Goal: Navigation & Orientation: Understand site structure

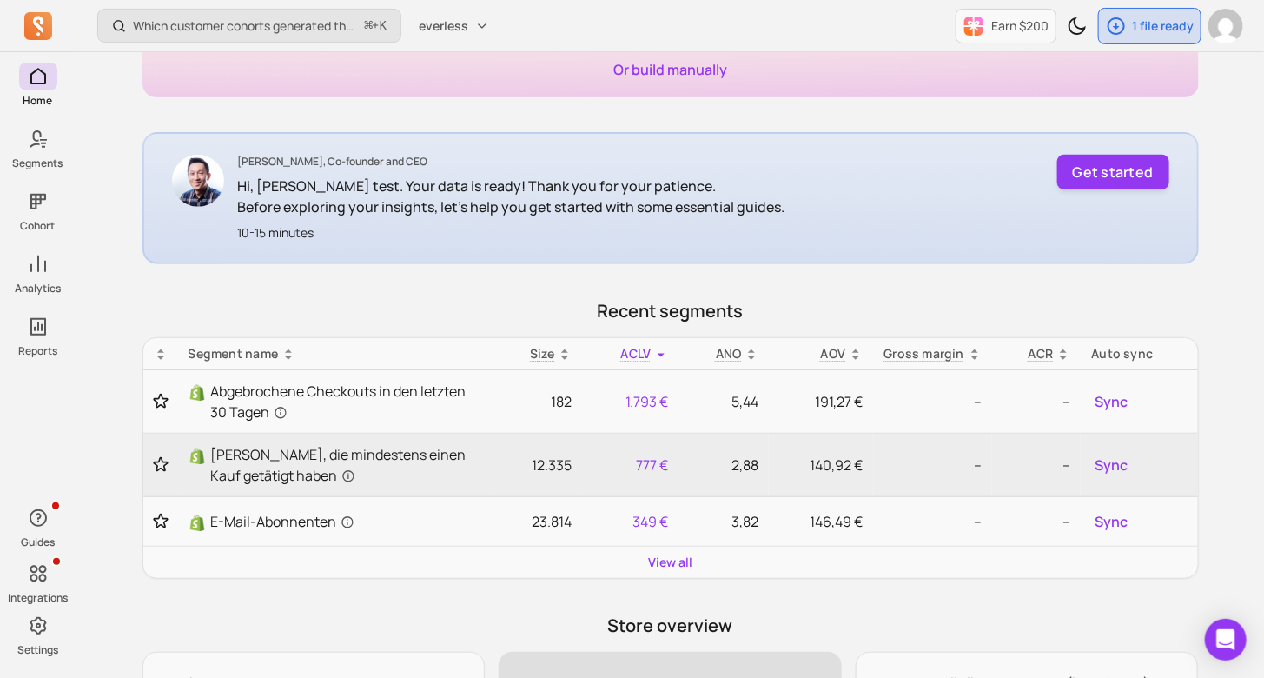
scroll to position [408, 0]
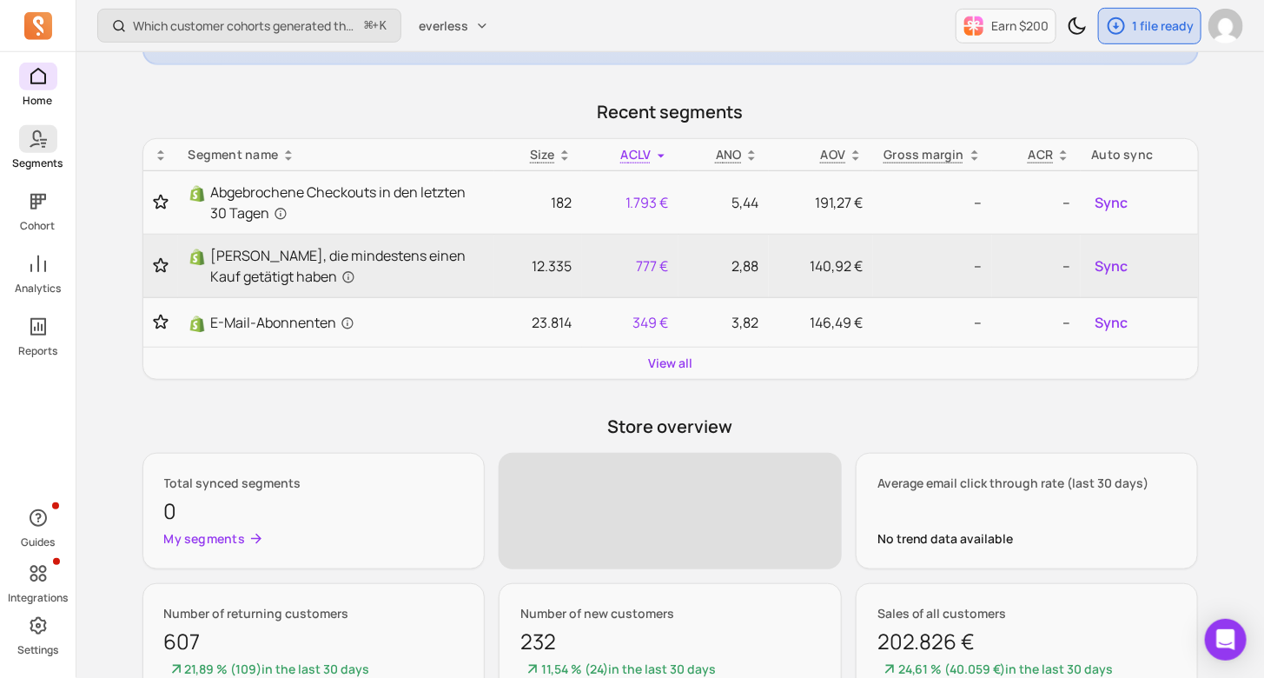
click at [30, 147] on icon at bounding box center [38, 139] width 21 height 21
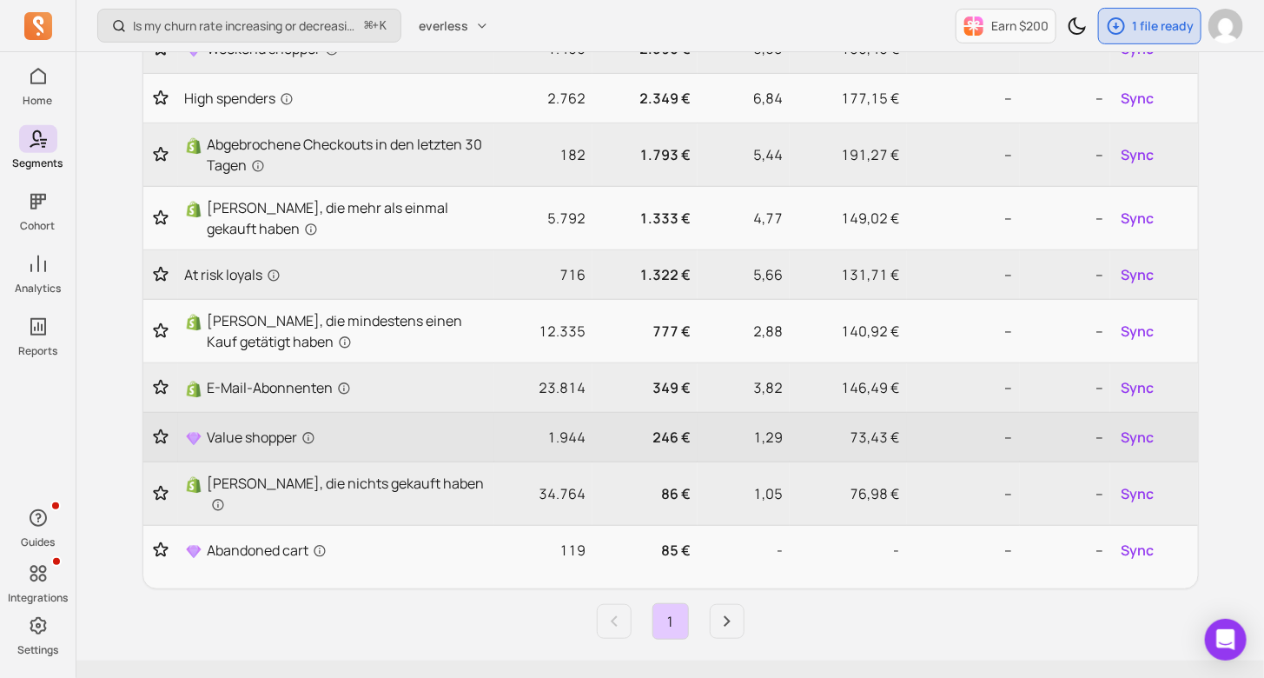
scroll to position [109, 0]
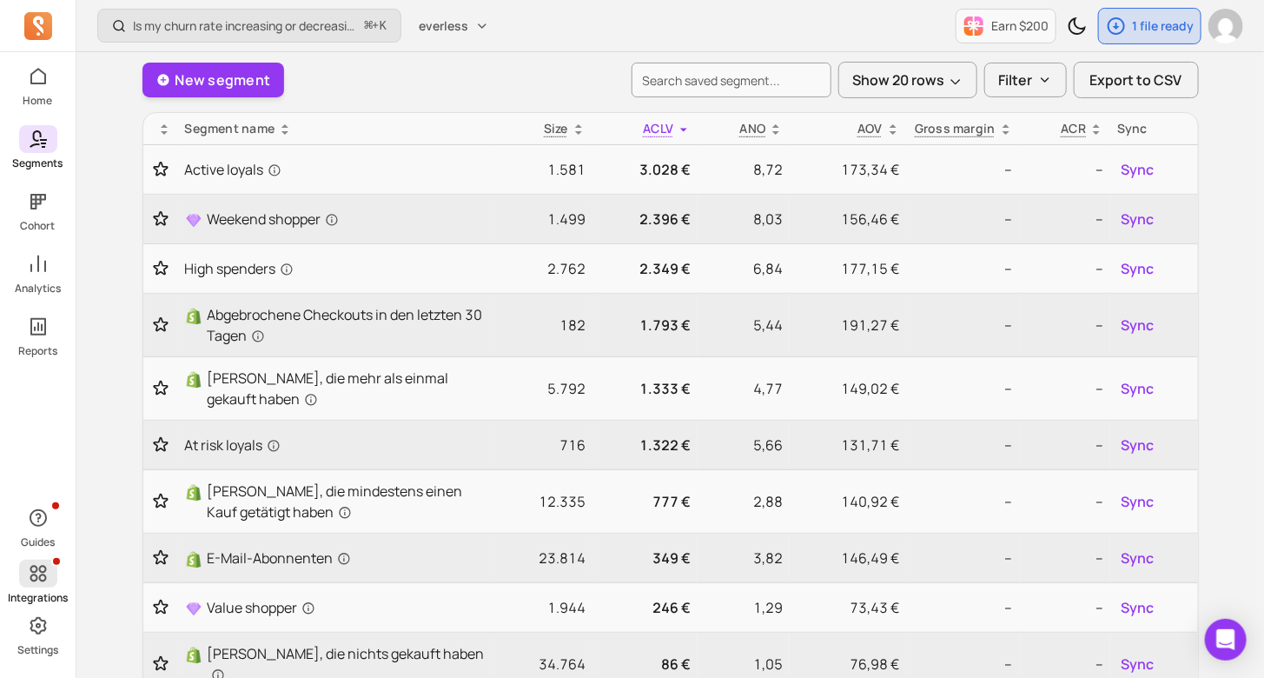
click at [39, 576] on icon at bounding box center [38, 574] width 17 height 17
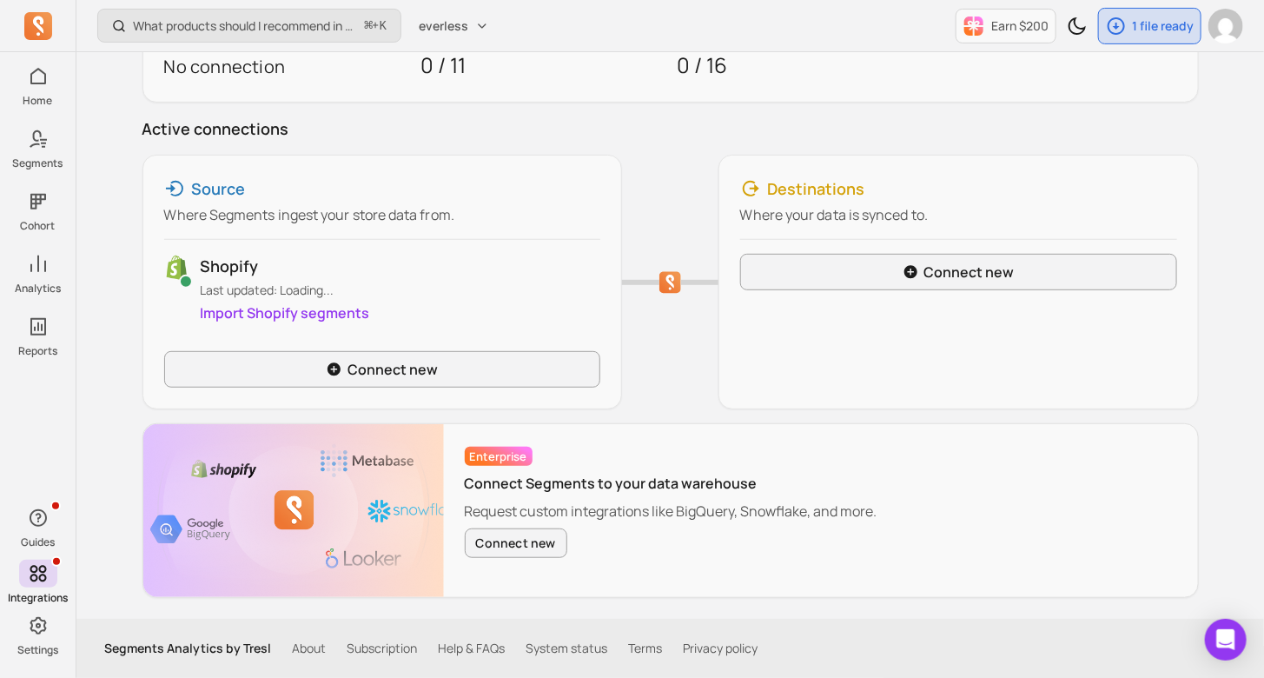
scroll to position [237, 0]
click at [1147, 182] on div "Destinations" at bounding box center [958, 189] width 437 height 24
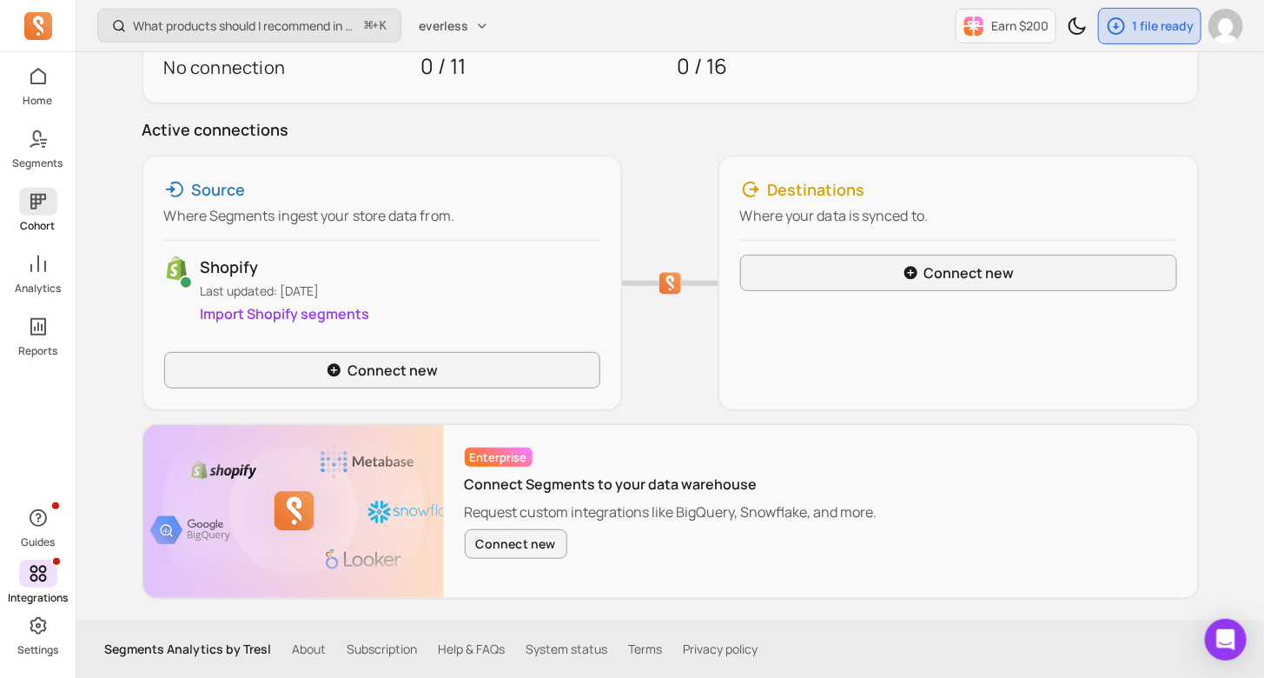
click at [43, 197] on icon at bounding box center [38, 202] width 16 height 16
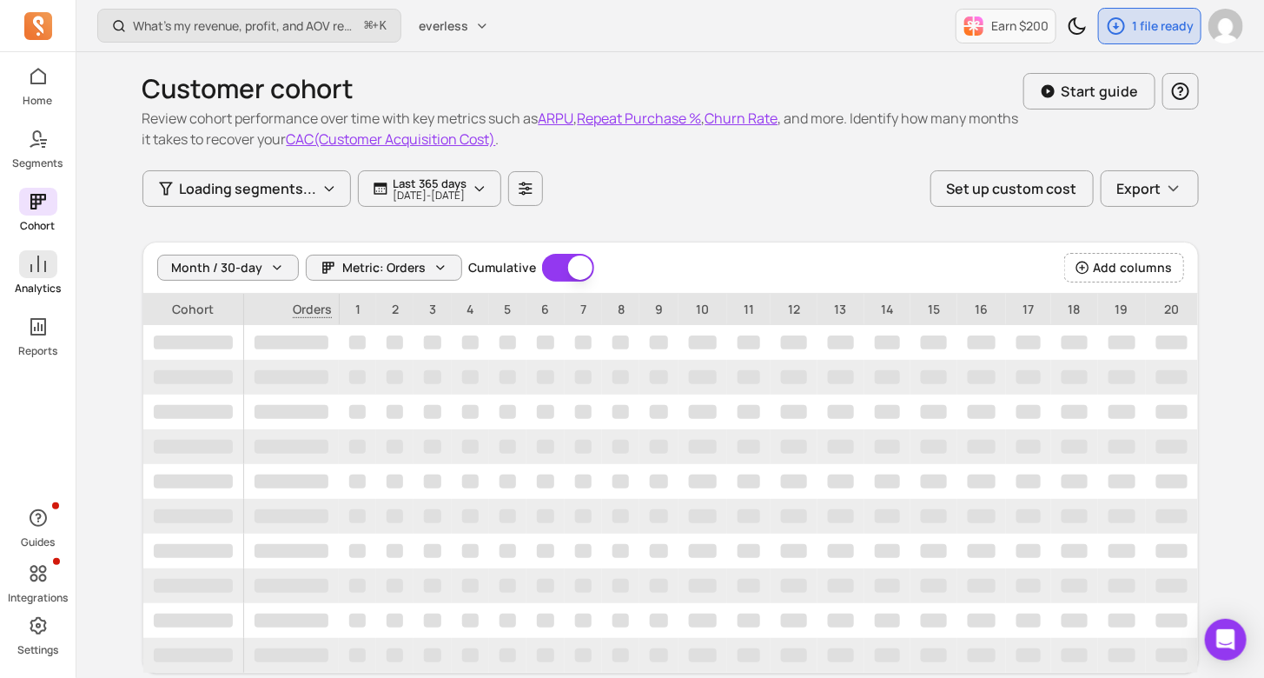
click at [43, 272] on icon at bounding box center [38, 264] width 21 height 21
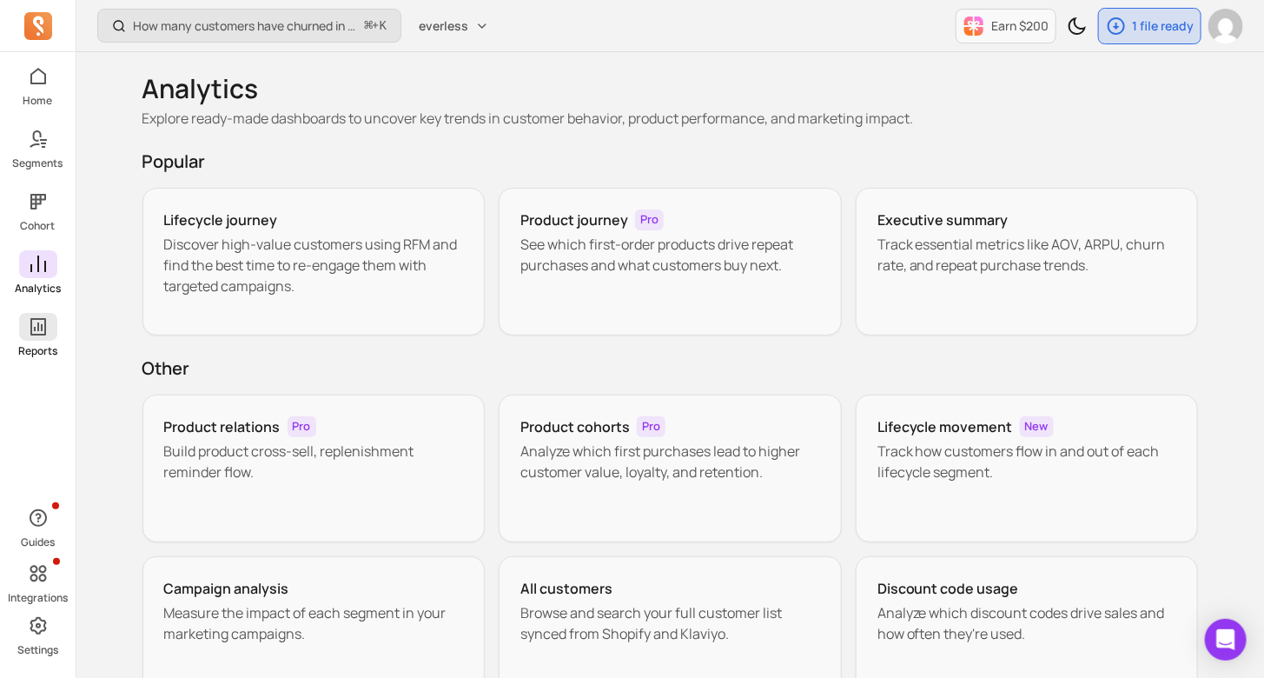
click at [37, 323] on icon at bounding box center [38, 326] width 16 height 17
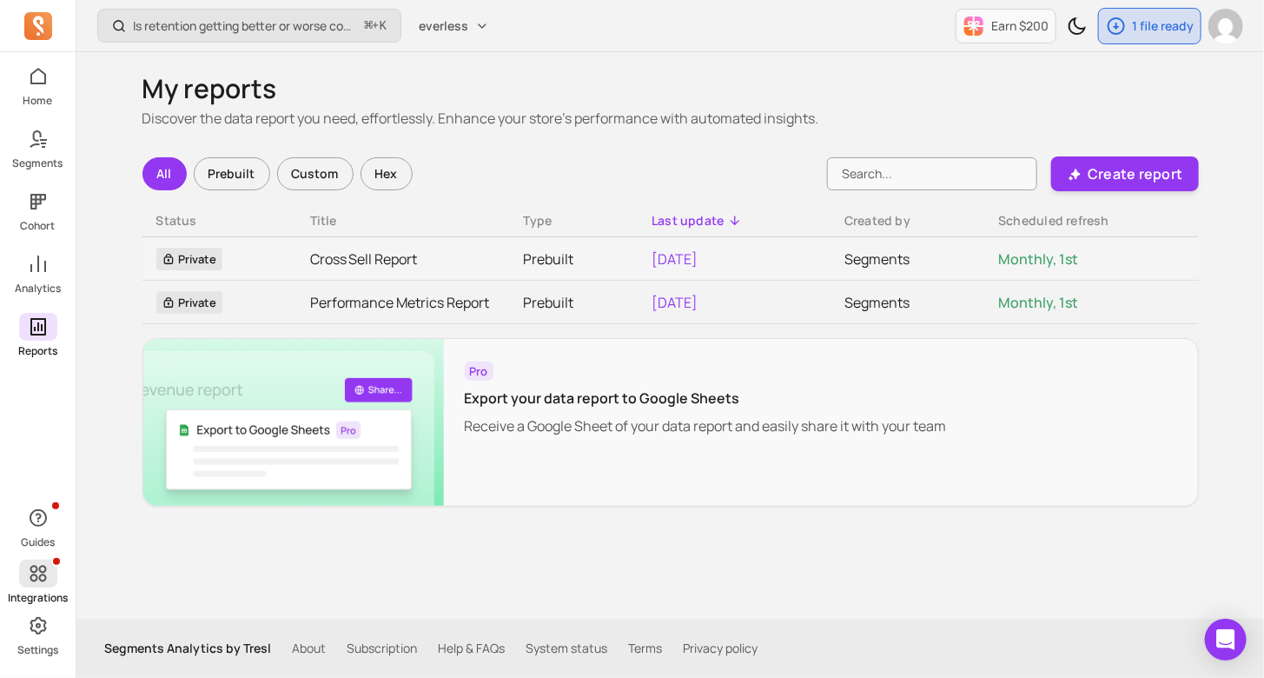
click at [50, 580] on span at bounding box center [38, 574] width 38 height 28
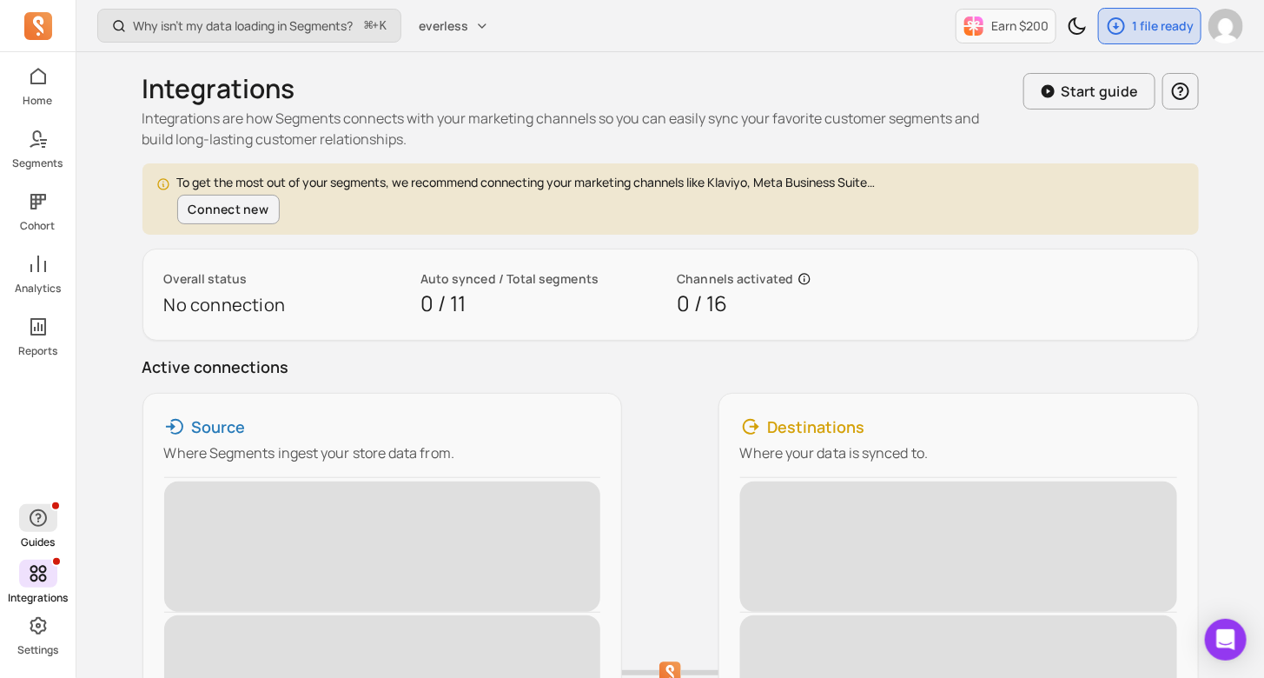
click at [28, 528] on span "button" at bounding box center [38, 518] width 38 height 28
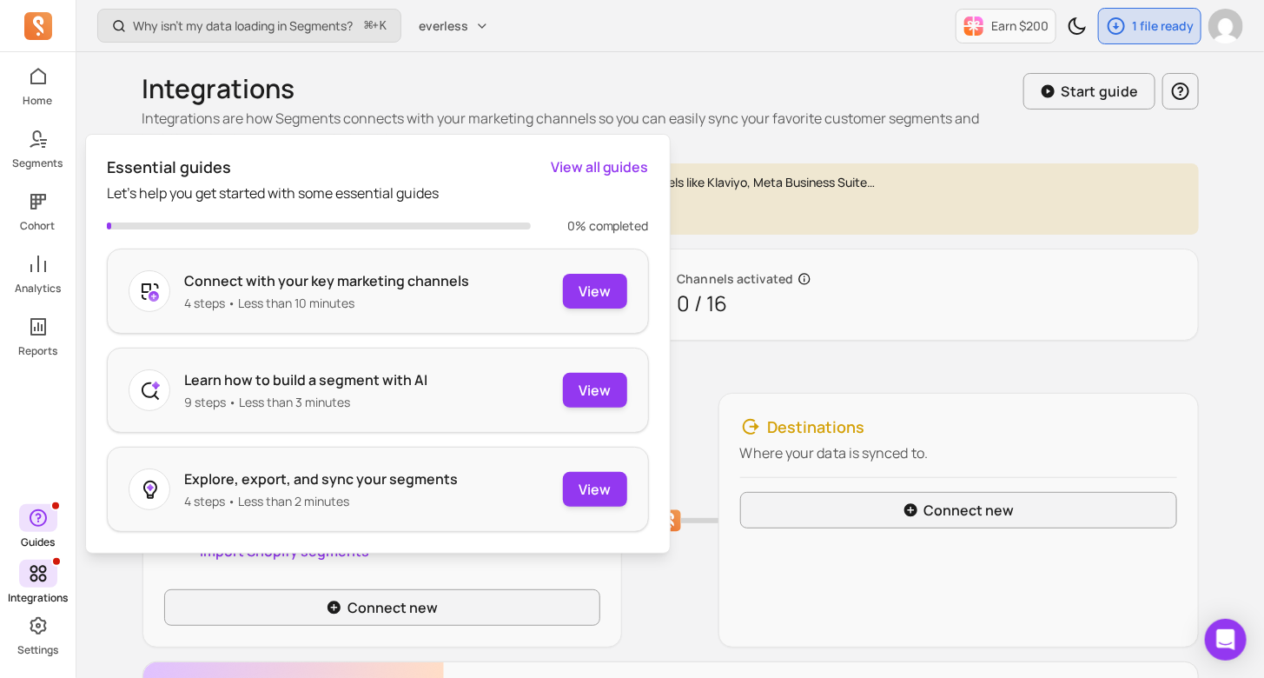
click at [23, 441] on div "Home Segments Cohort Analytics Reports Guides Integrations Settings" at bounding box center [38, 360] width 76 height 594
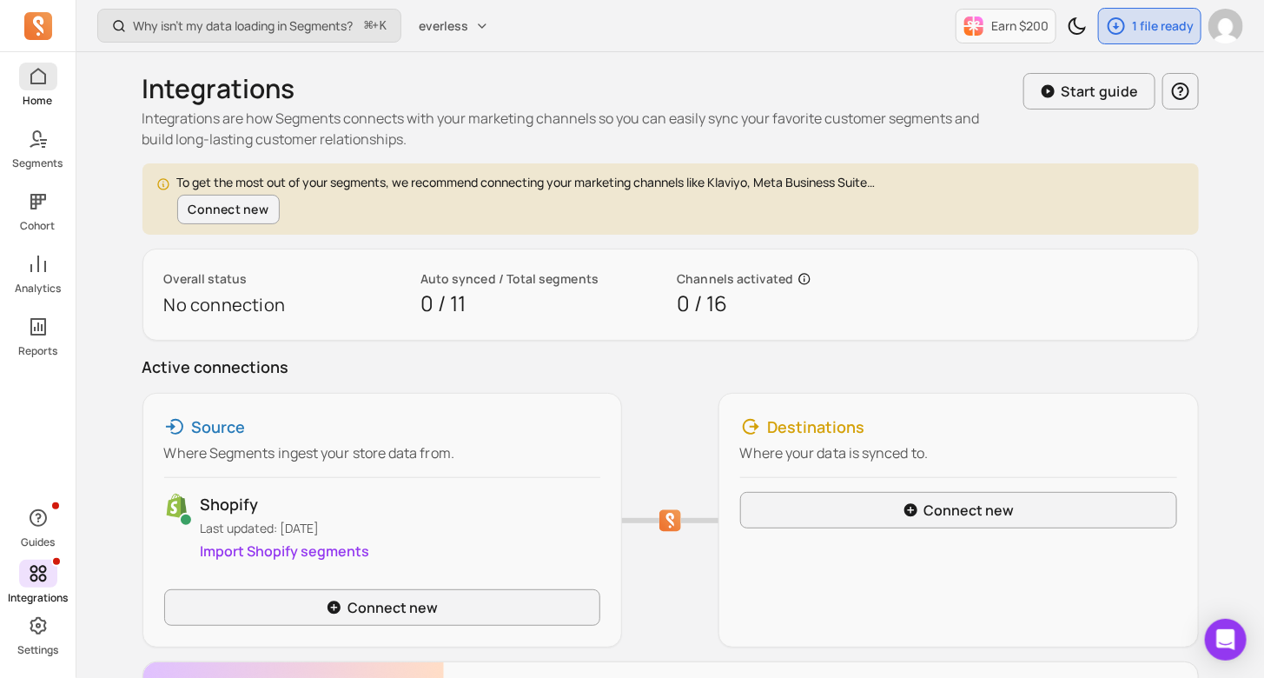
click at [32, 83] on icon at bounding box center [38, 76] width 16 height 17
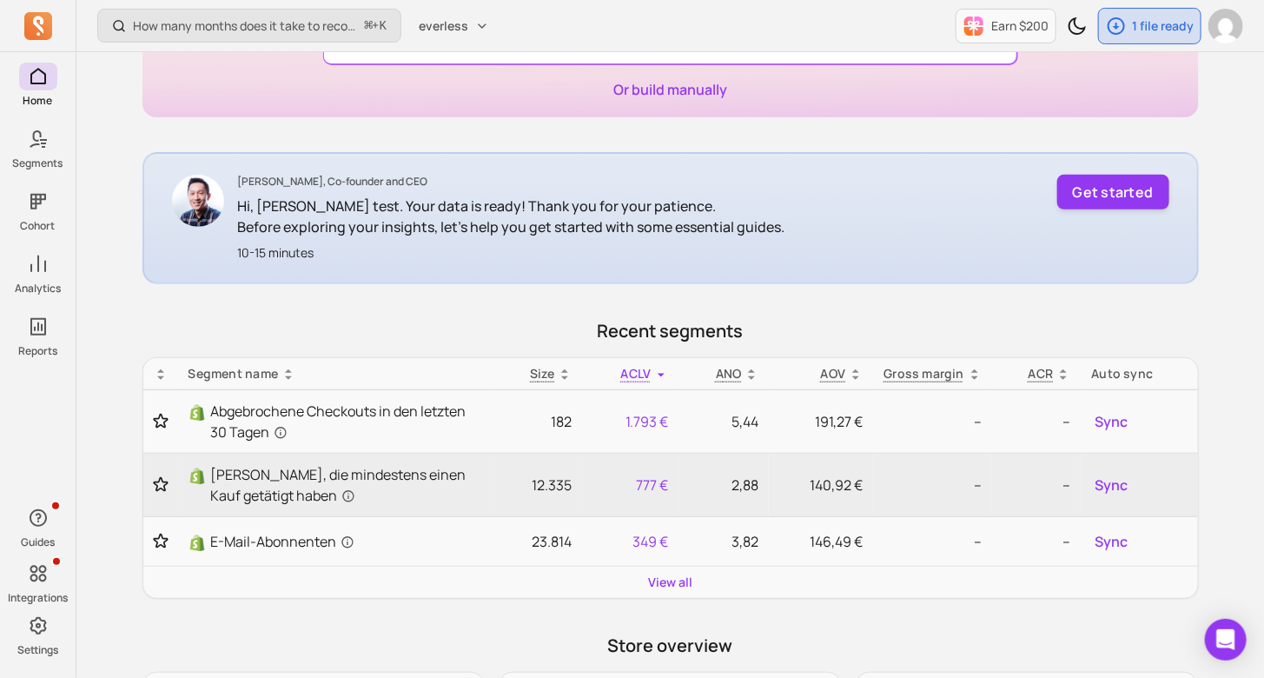
scroll to position [191, 0]
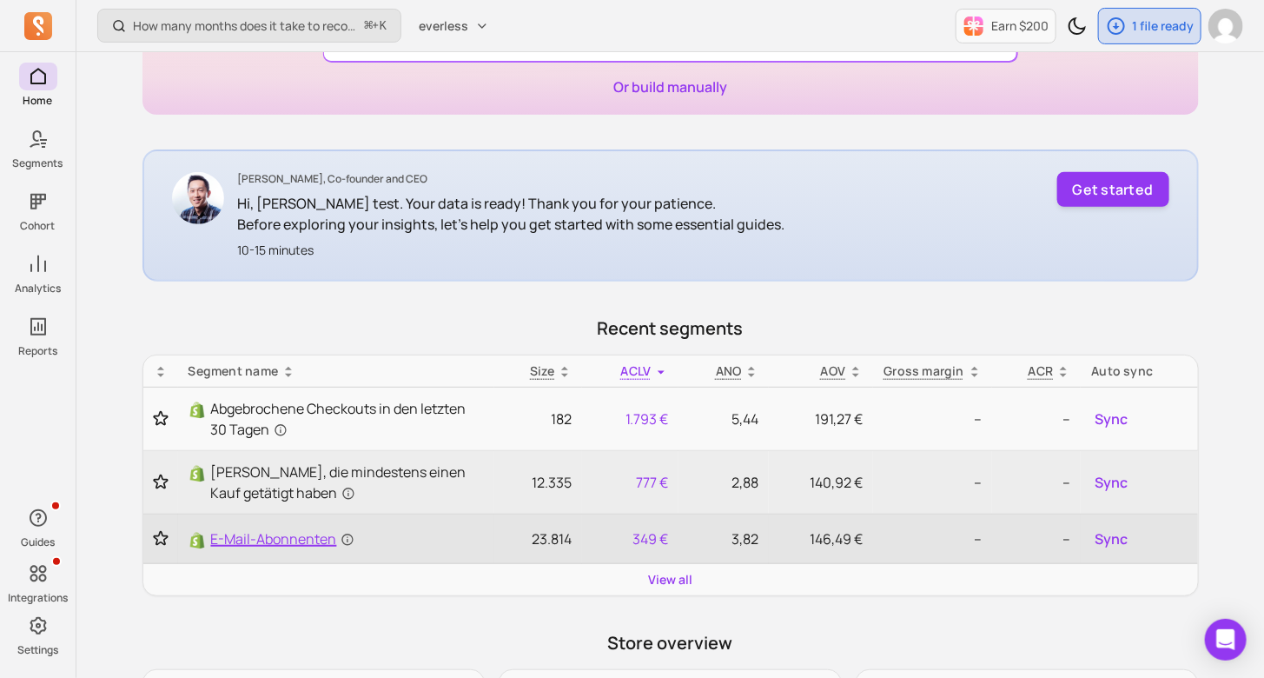
click at [277, 538] on span "E-Mail-Abonnenten" at bounding box center [282, 538] width 143 height 21
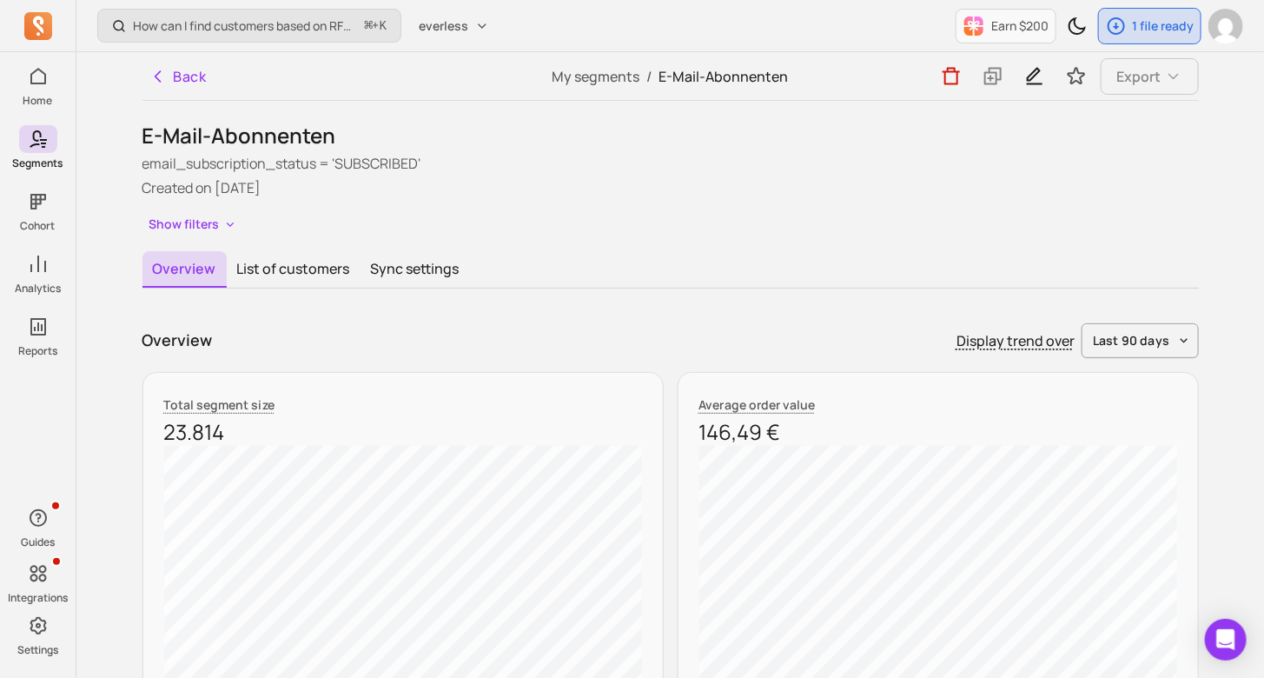
drag, startPoint x: 210, startPoint y: 189, endPoint x: 327, endPoint y: 189, distance: 116.4
click at [325, 189] on p "Created on 2025-07-26" at bounding box center [671, 187] width 1057 height 21
click at [327, 189] on p "Created on 2025-07-26" at bounding box center [671, 187] width 1057 height 21
click at [165, 70] on icon "button" at bounding box center [157, 76] width 17 height 17
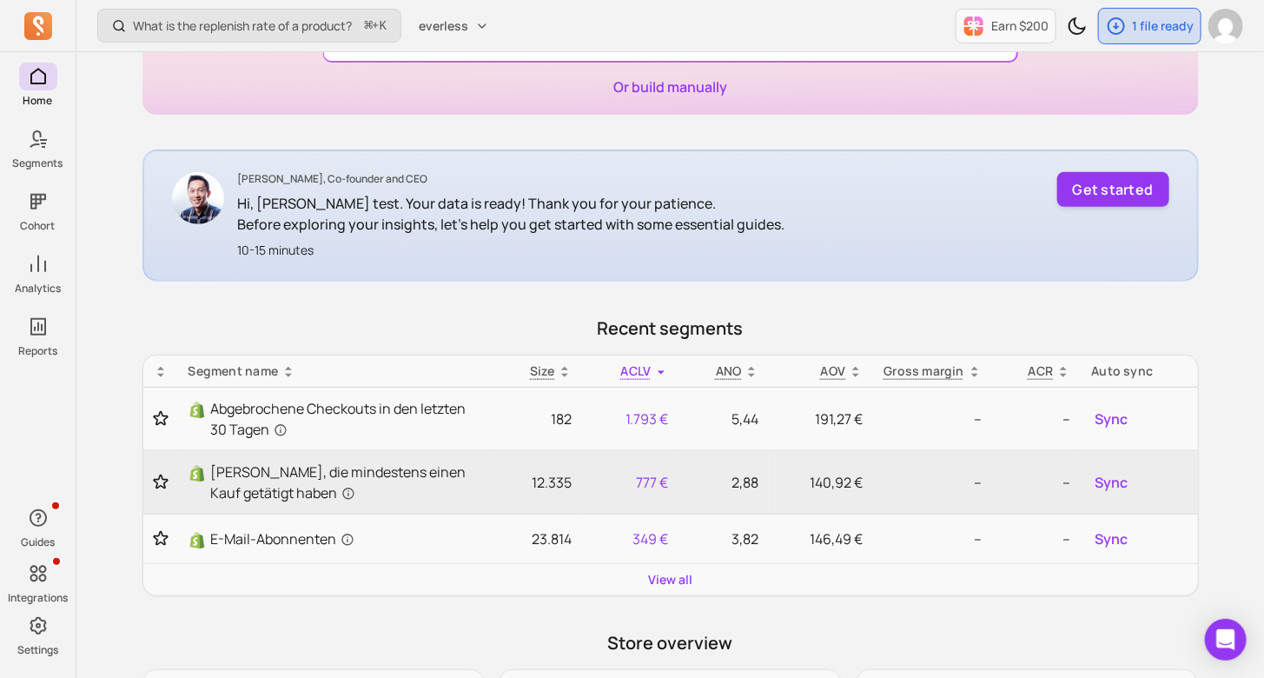
click at [539, 242] on p "10-15 minutes" at bounding box center [511, 250] width 547 height 17
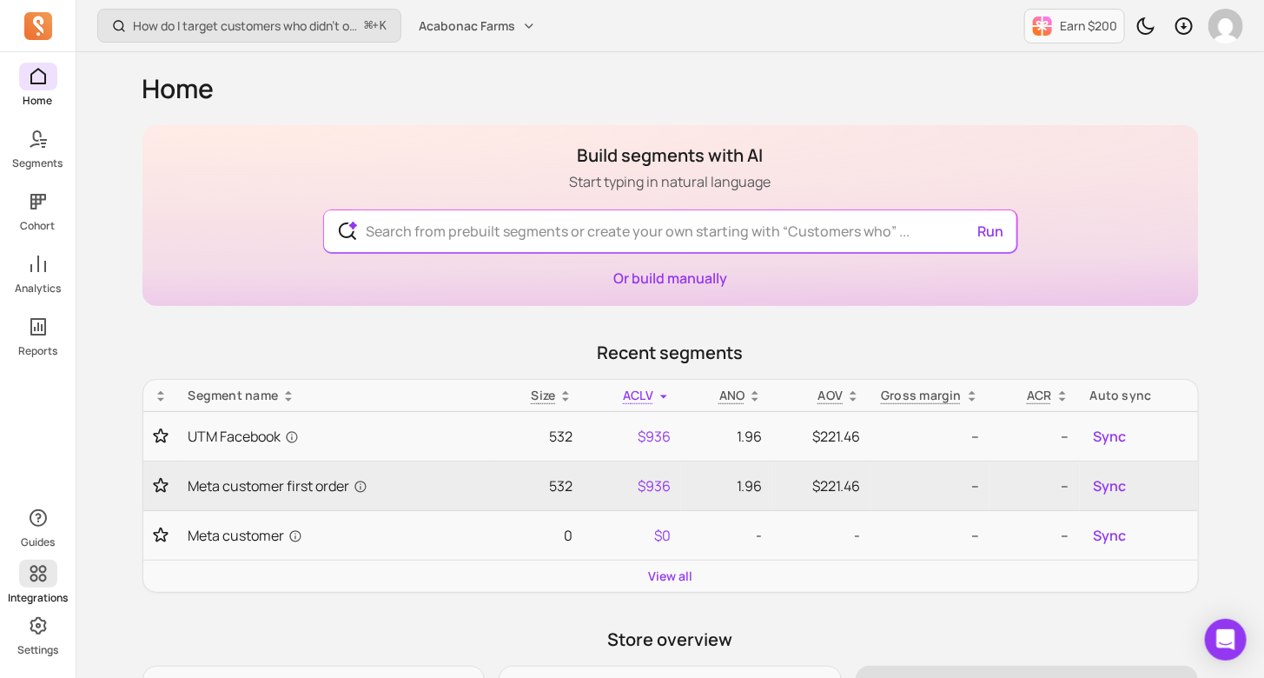
click at [50, 569] on span at bounding box center [38, 574] width 38 height 28
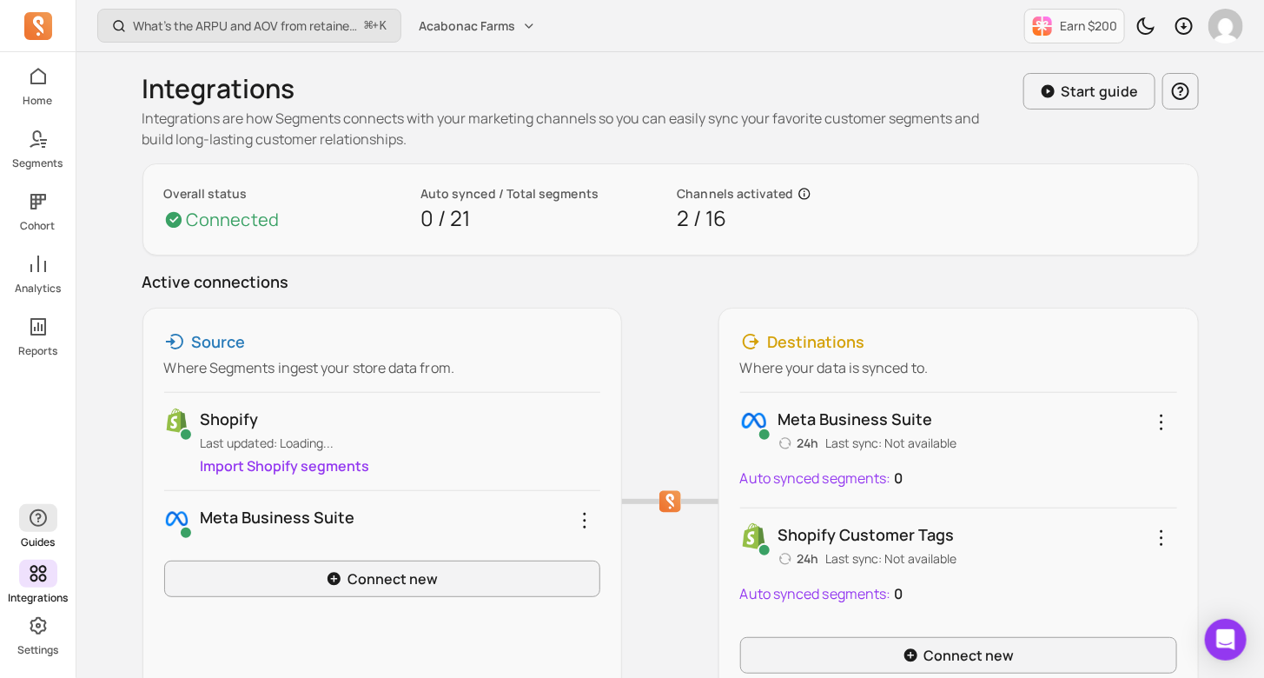
click at [45, 529] on span "button" at bounding box center [38, 518] width 38 height 28
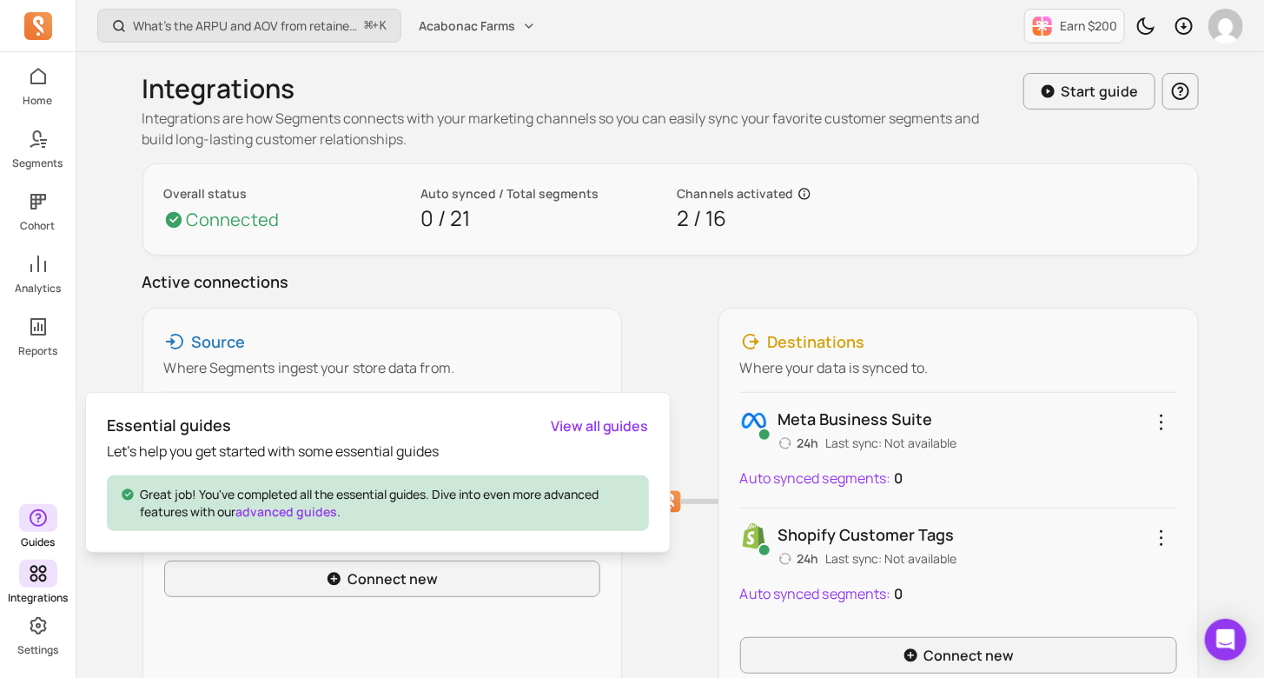
click at [45, 529] on span "button" at bounding box center [38, 518] width 38 height 28
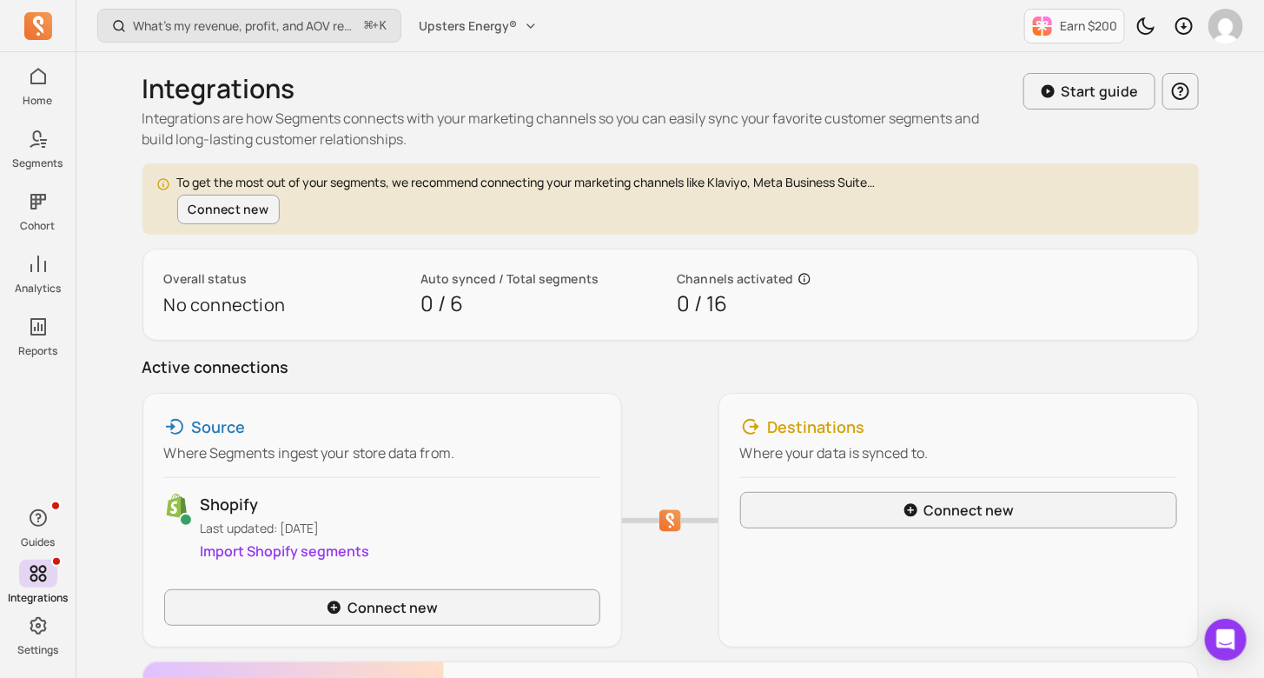
click at [213, 271] on p "Overall status" at bounding box center [285, 278] width 243 height 17
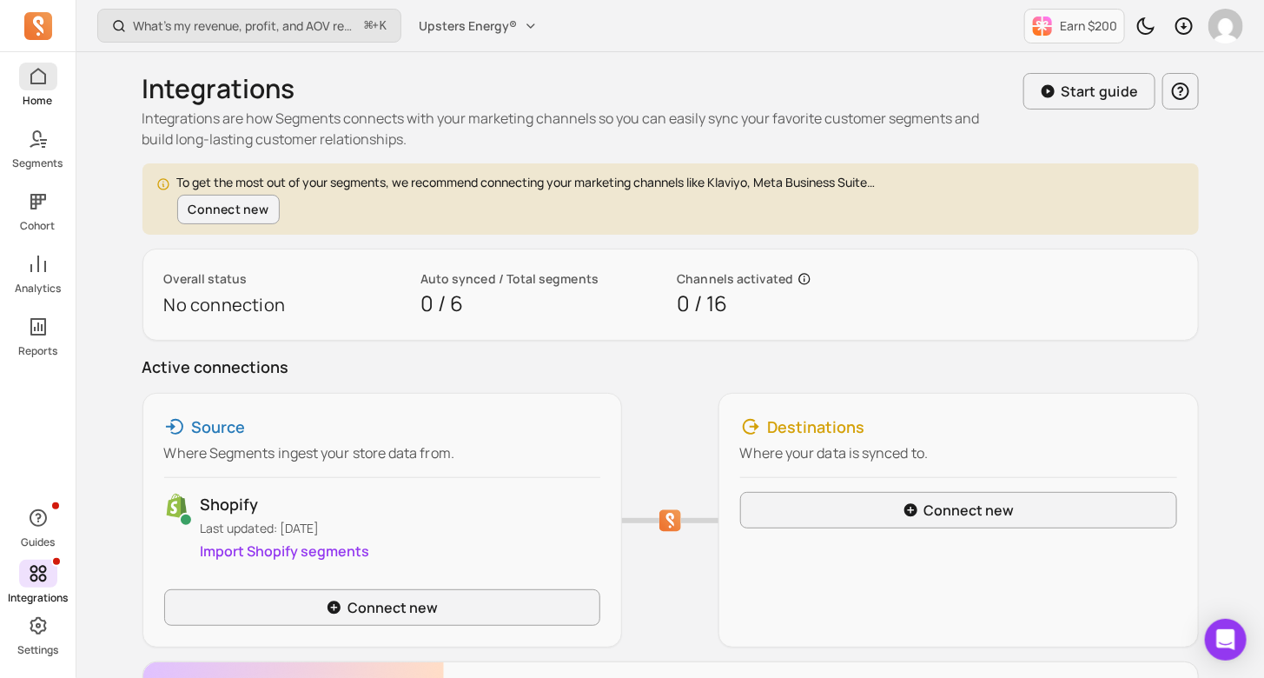
click at [23, 93] on link "Home" at bounding box center [38, 85] width 76 height 45
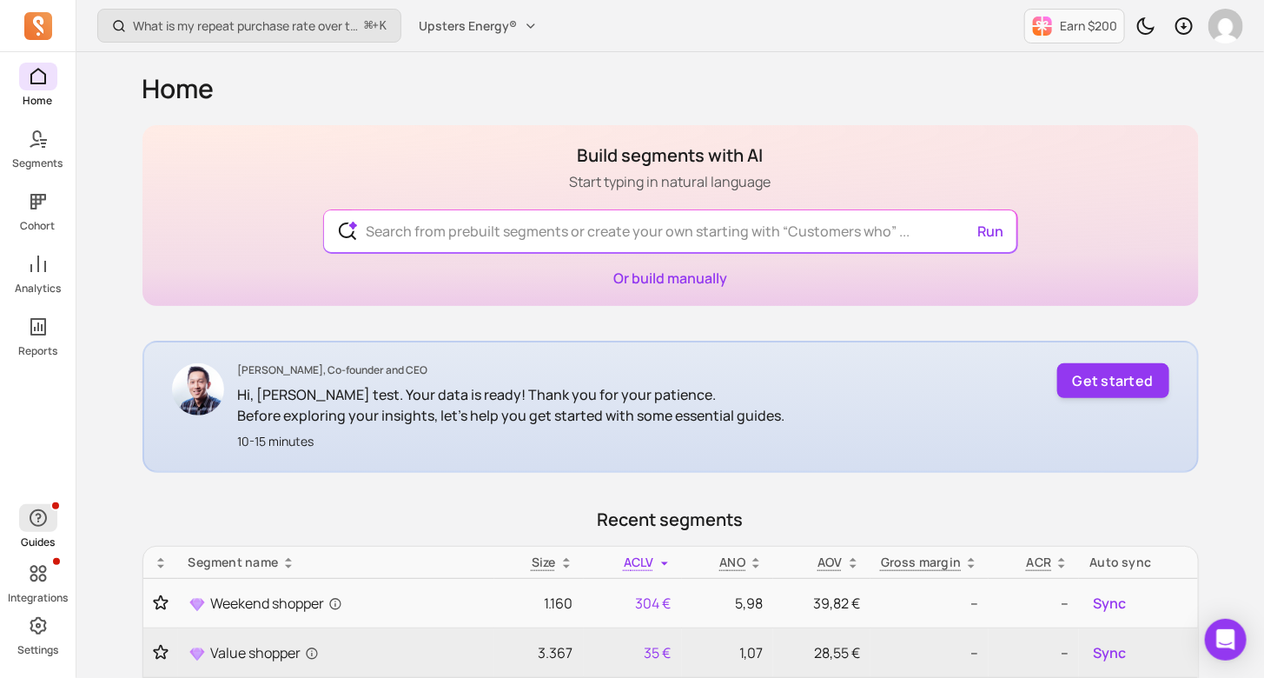
click at [30, 531] on span "button" at bounding box center [38, 518] width 38 height 28
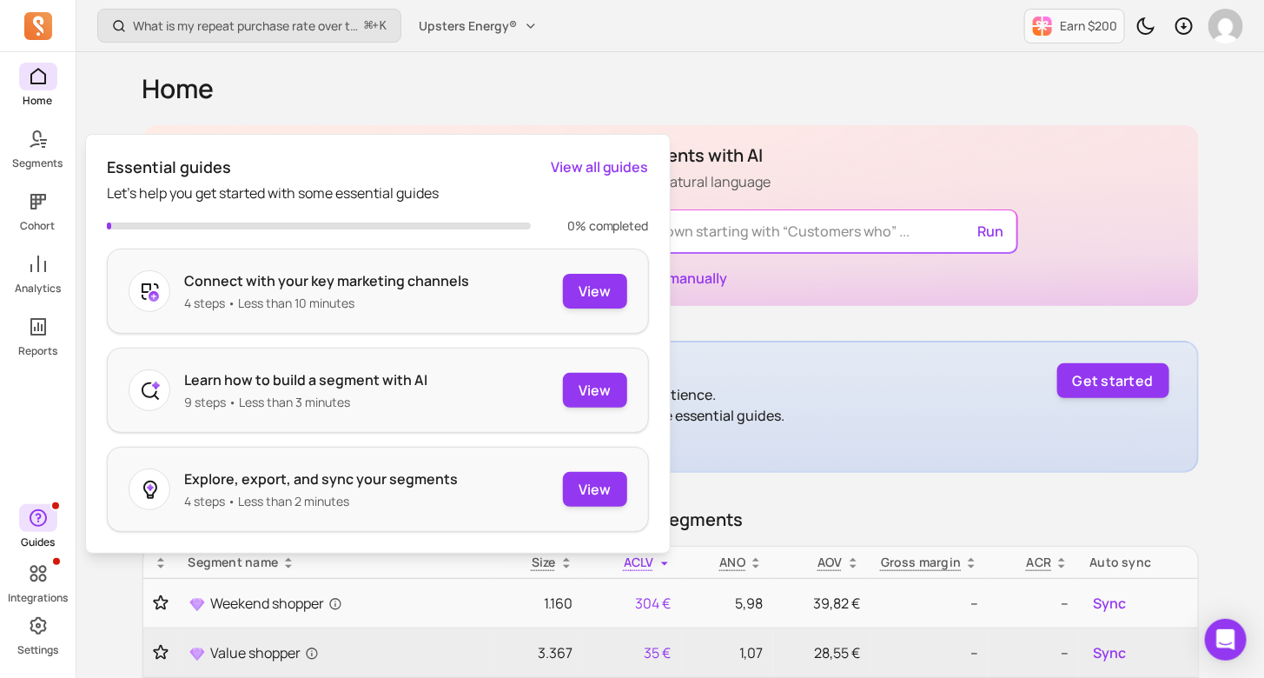
click at [30, 531] on span "button" at bounding box center [38, 518] width 38 height 28
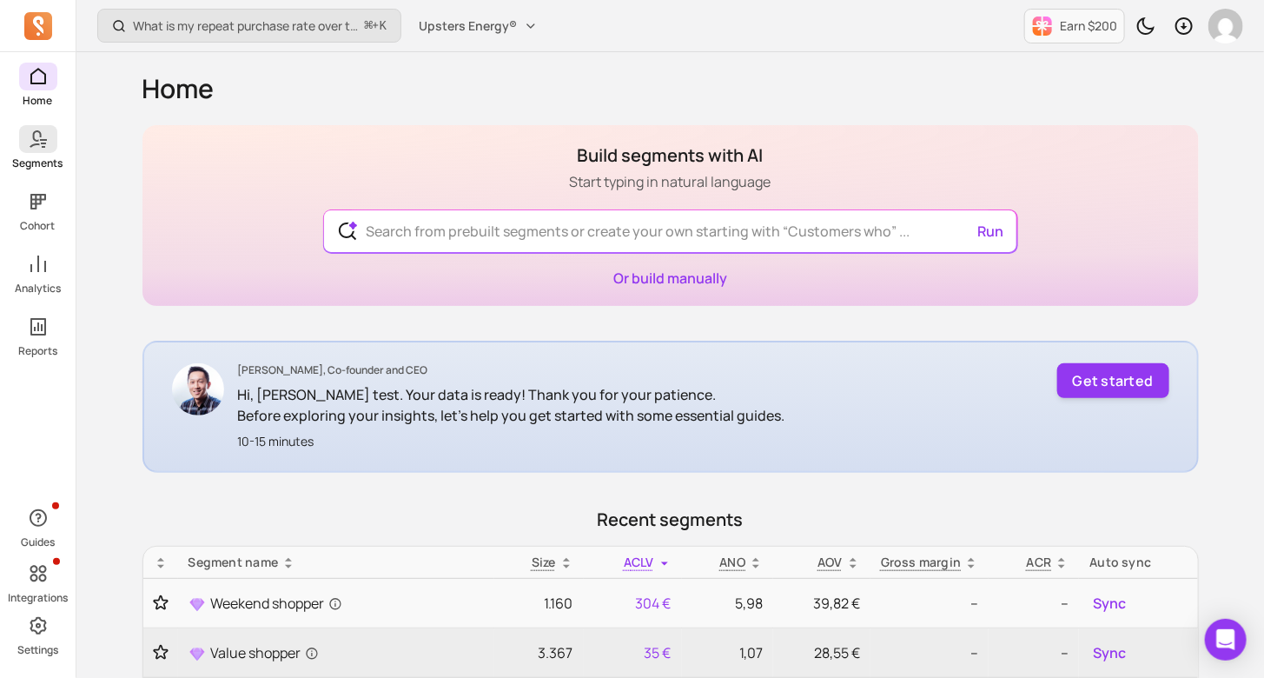
click at [33, 136] on icon at bounding box center [35, 138] width 12 height 17
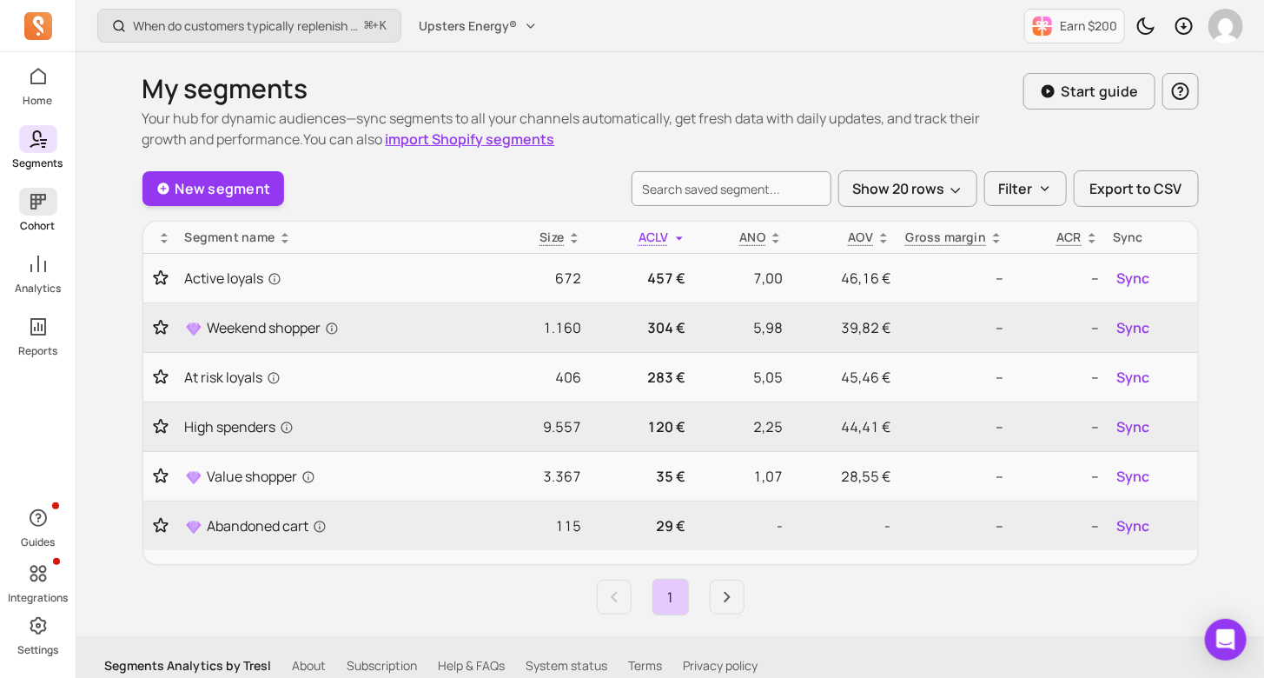
click at [50, 207] on span at bounding box center [38, 202] width 38 height 28
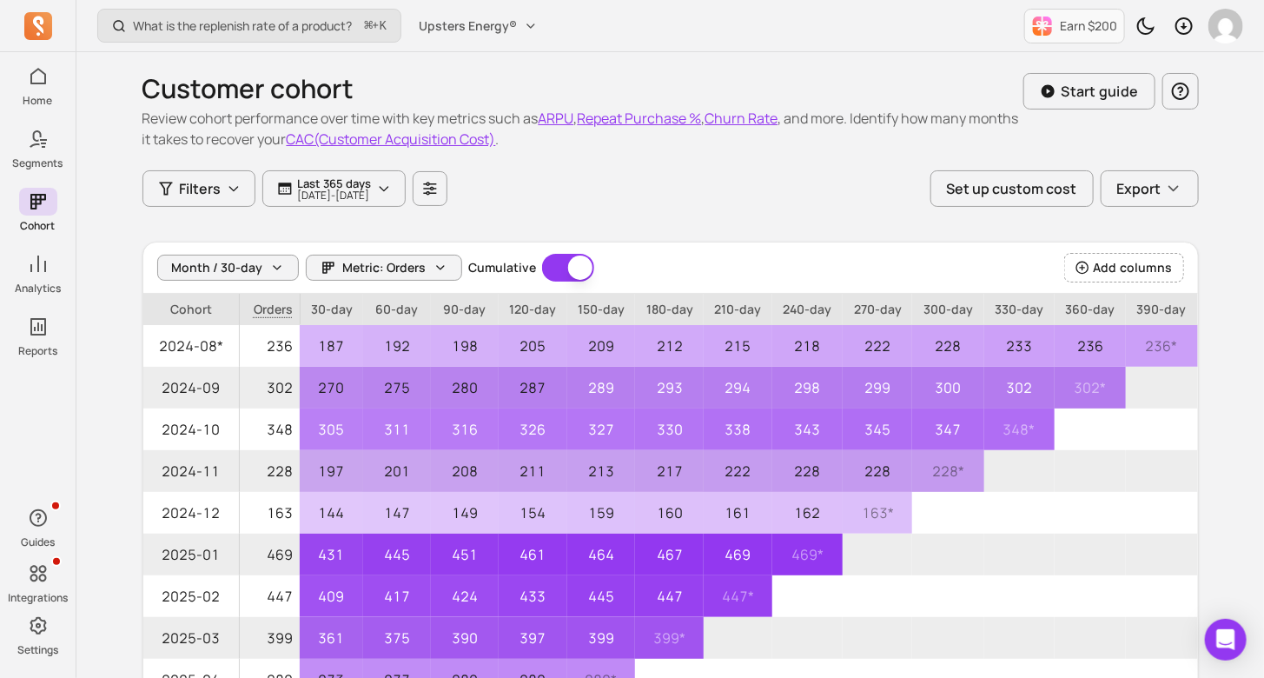
click at [547, 57] on div "Customer cohort Review cohort performance over time with key metrics such as AR…" at bounding box center [671, 111] width 1057 height 118
click at [522, 30] on button "Upsters Energy®" at bounding box center [478, 25] width 140 height 31
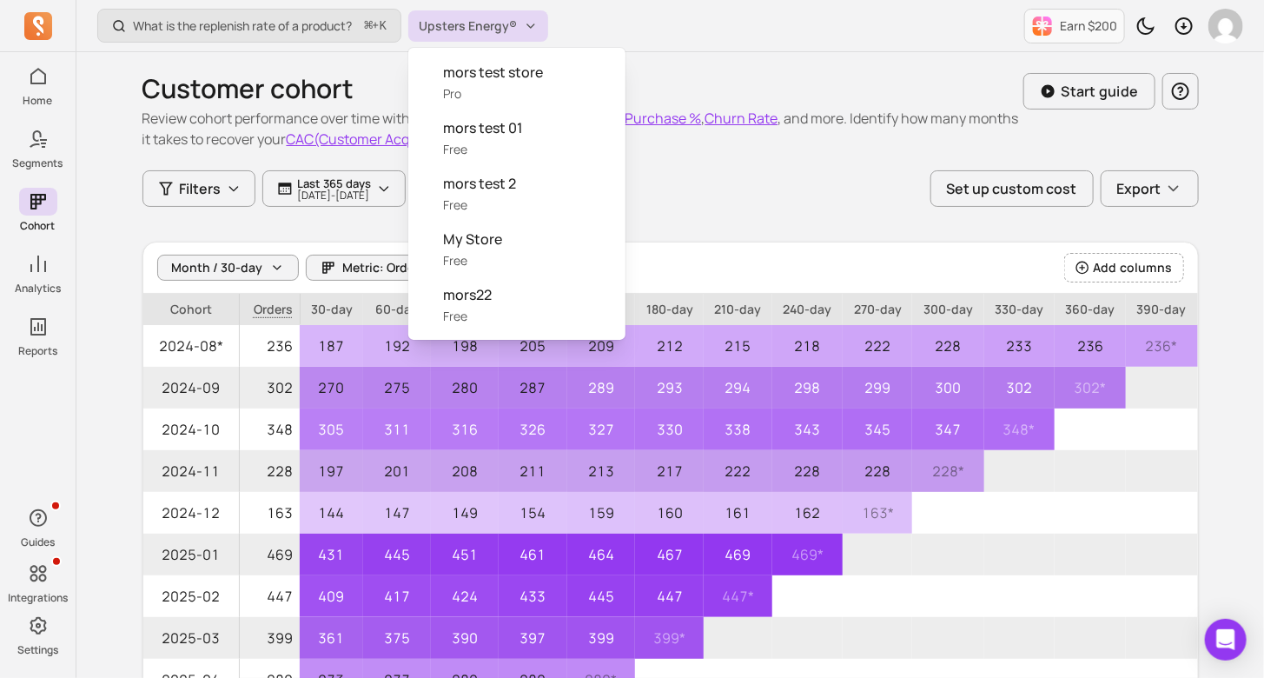
click at [630, 35] on div "What is the replenish rate of a product? ⌘ + K Upsters Energy® Earn $200" at bounding box center [670, 26] width 1188 height 52
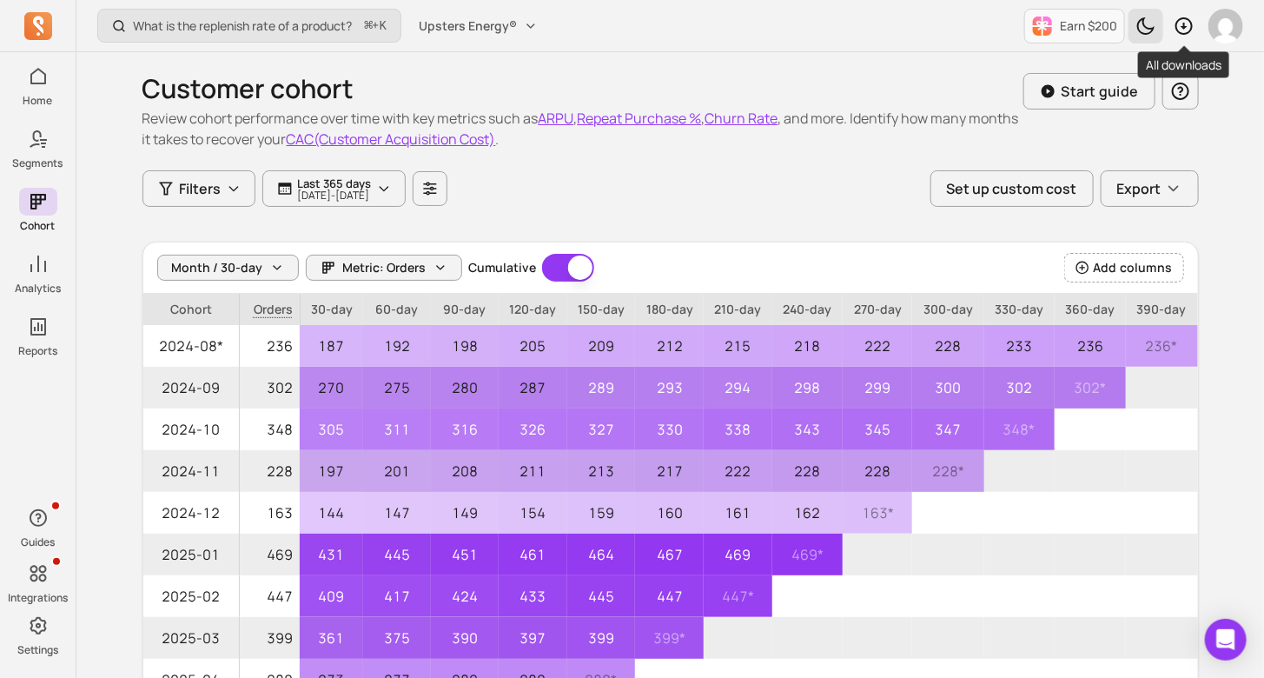
click at [1162, 21] on button "Toggle dark mode" at bounding box center [1146, 26] width 35 height 35
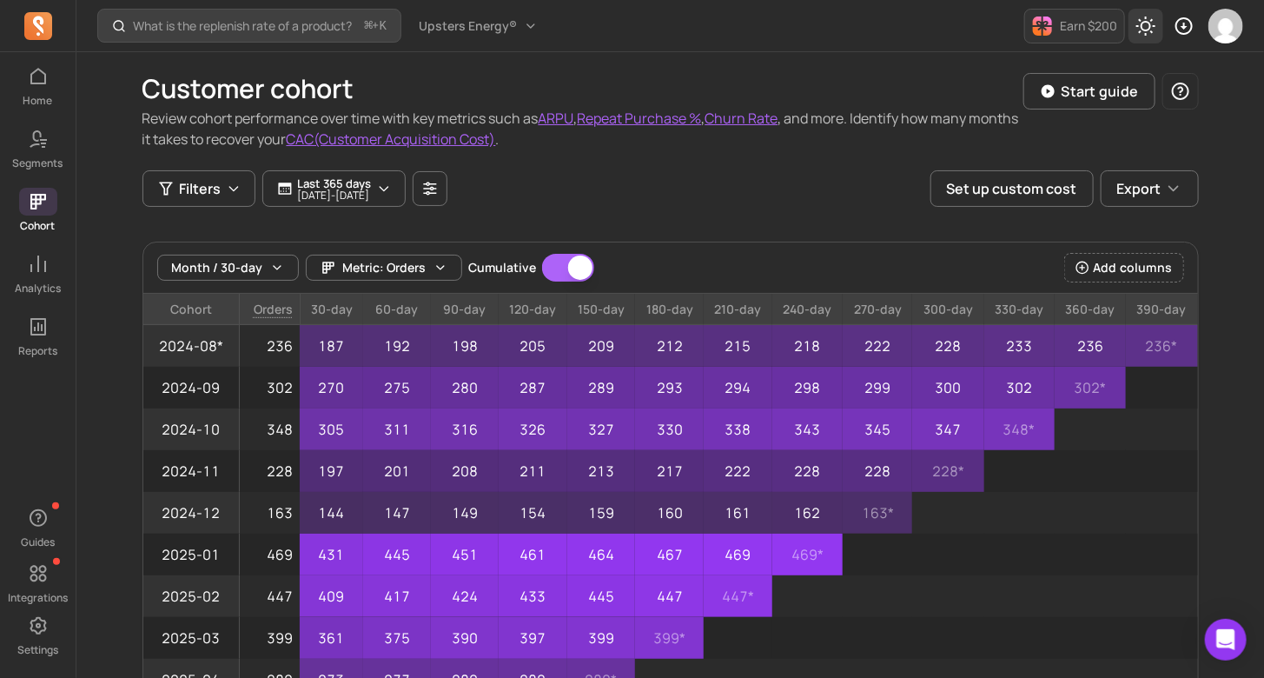
click at [1150, 29] on icon "Toggle dark mode" at bounding box center [1146, 26] width 19 height 19
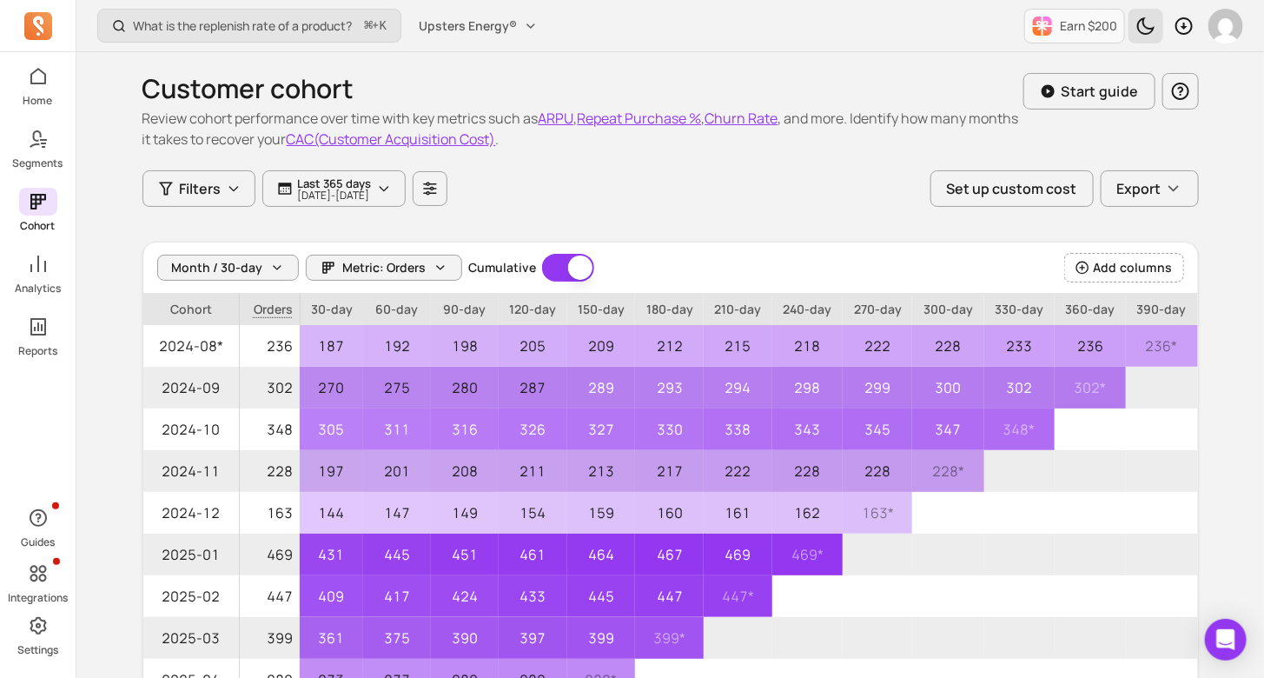
click at [76, 103] on div "Home Segments Cohort Analytics Reports Guides Integrations Settings What is the…" at bounding box center [632, 496] width 1264 height 993
click at [38, 80] on icon at bounding box center [38, 76] width 21 height 21
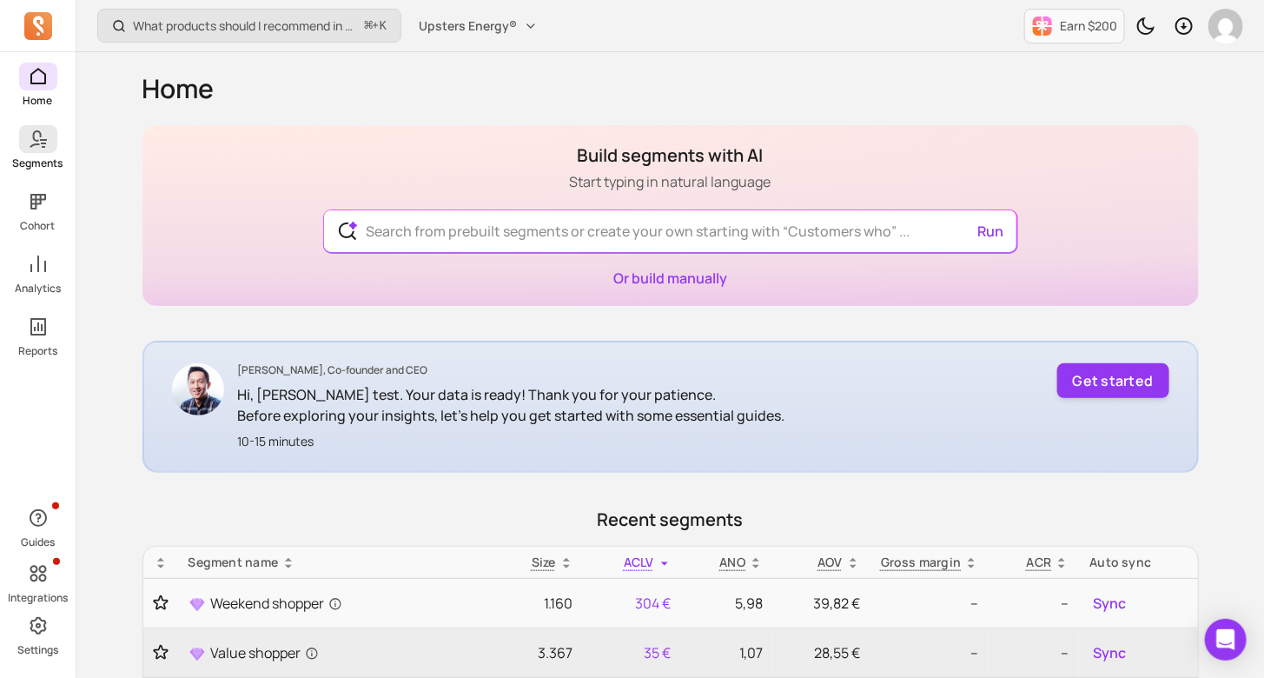
click at [24, 163] on p "Segments" at bounding box center [38, 163] width 50 height 14
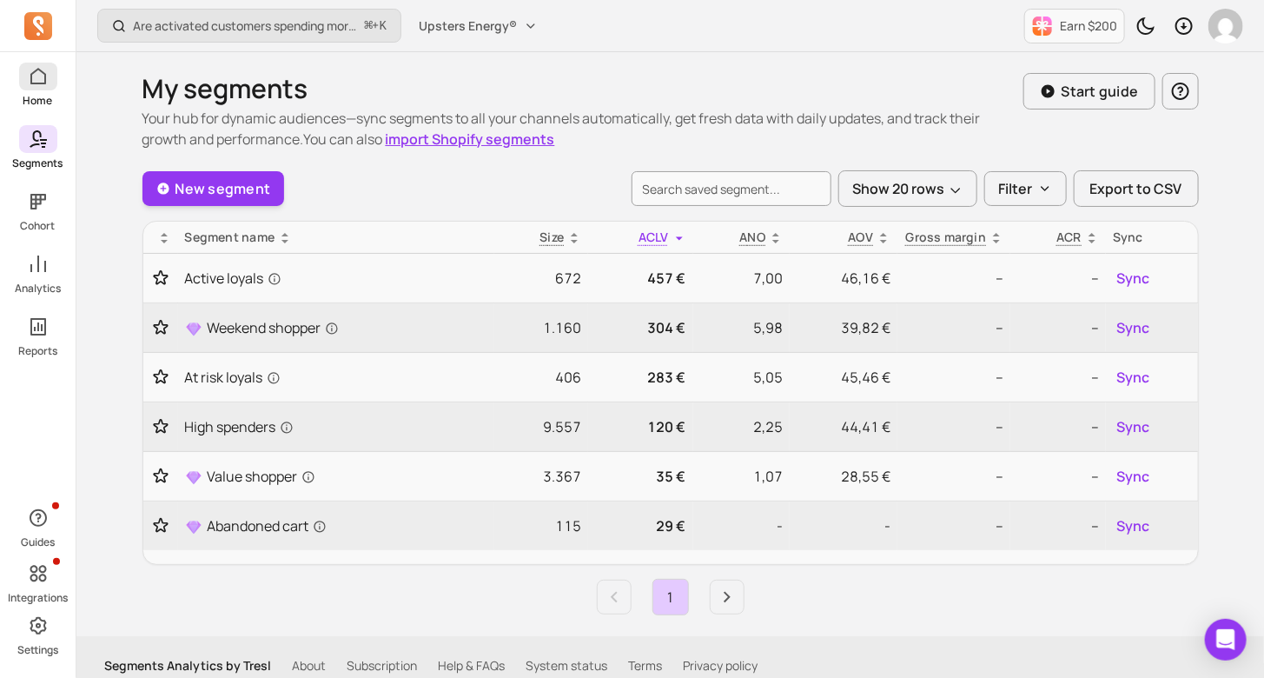
click at [56, 77] on link "Home" at bounding box center [38, 85] width 76 height 45
